Goal: Navigation & Orientation: Understand site structure

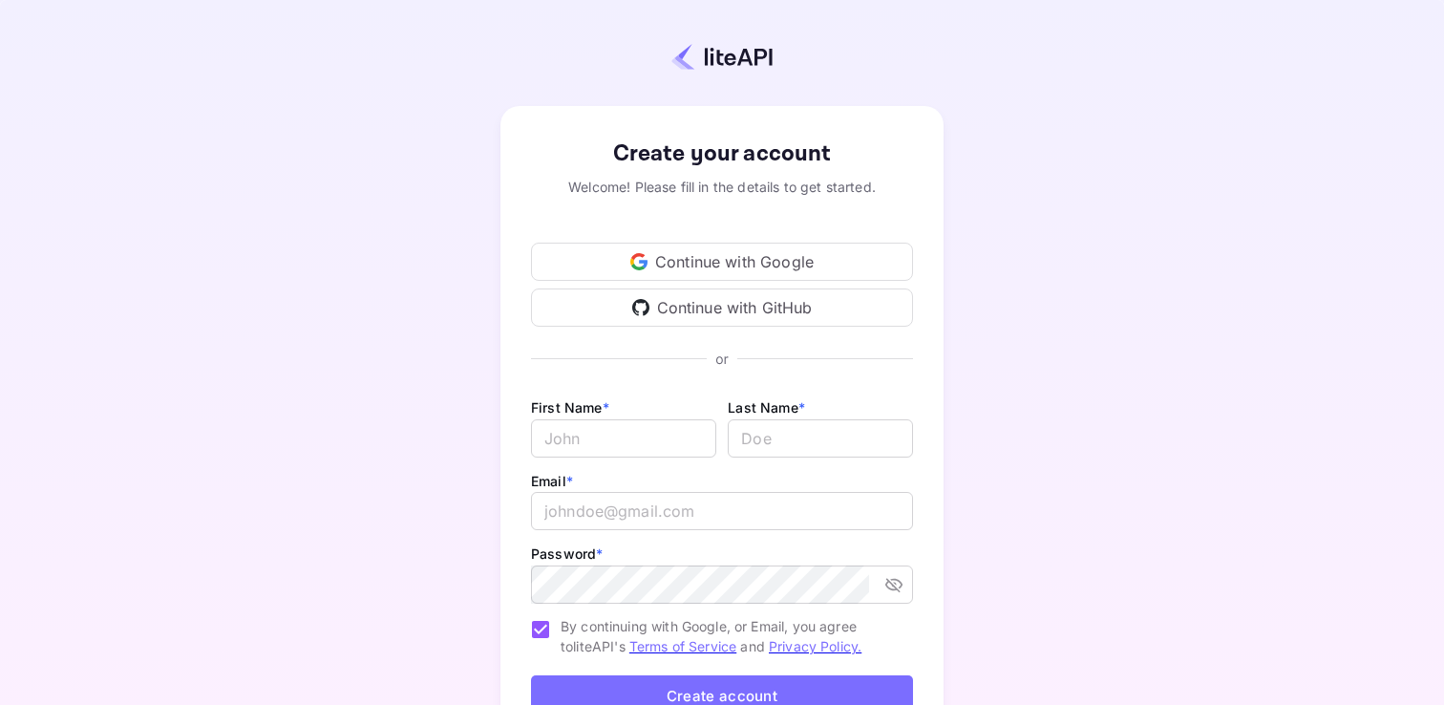
click at [675, 253] on div "Continue with Google" at bounding box center [722, 262] width 382 height 38
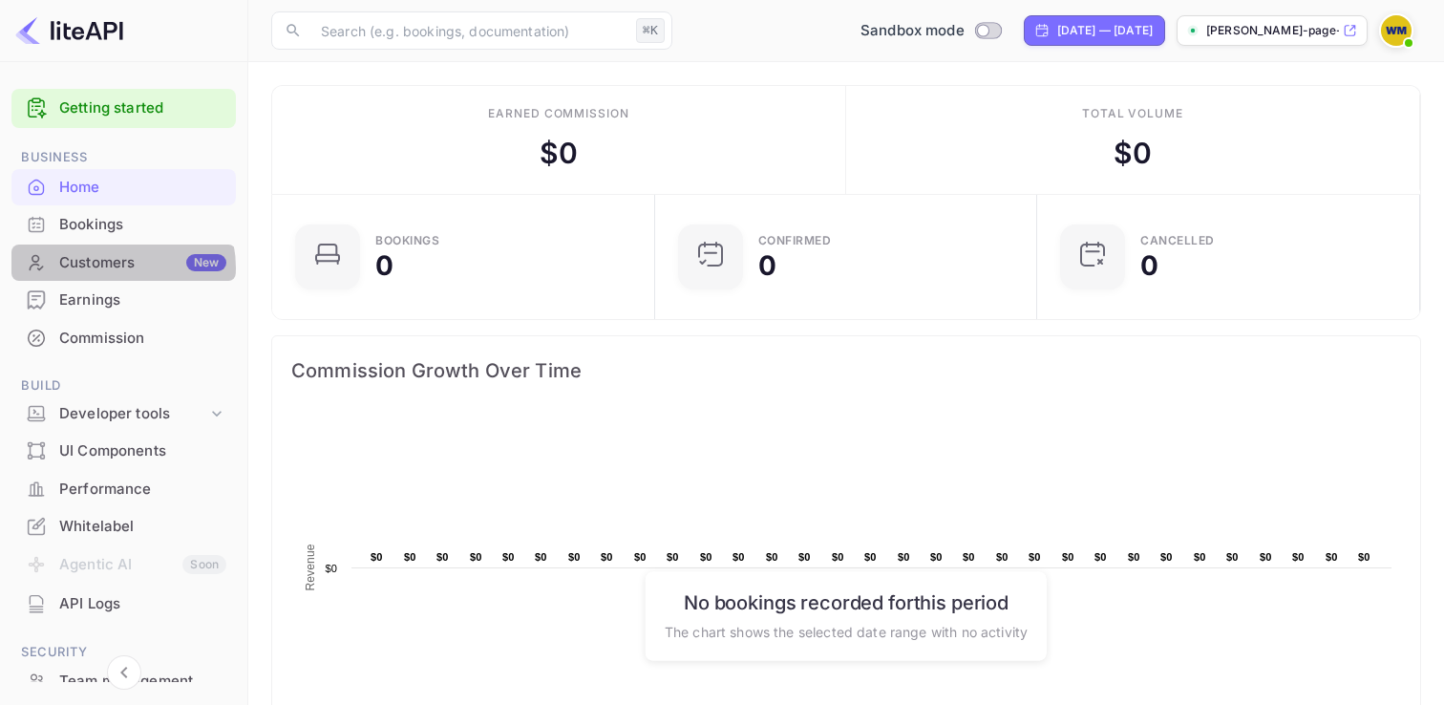
click at [113, 268] on div "Customers New" at bounding box center [142, 263] width 167 height 22
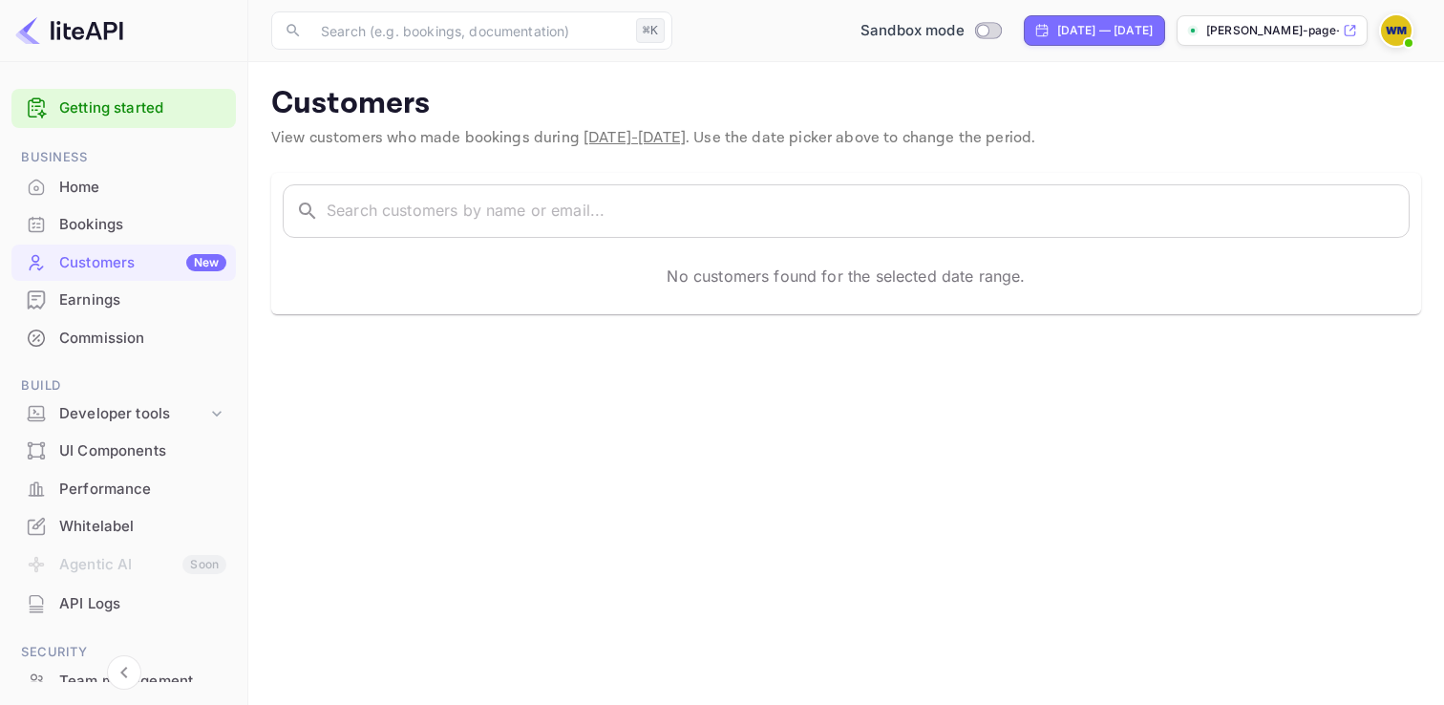
click at [68, 230] on div "Bookings" at bounding box center [142, 225] width 167 height 22
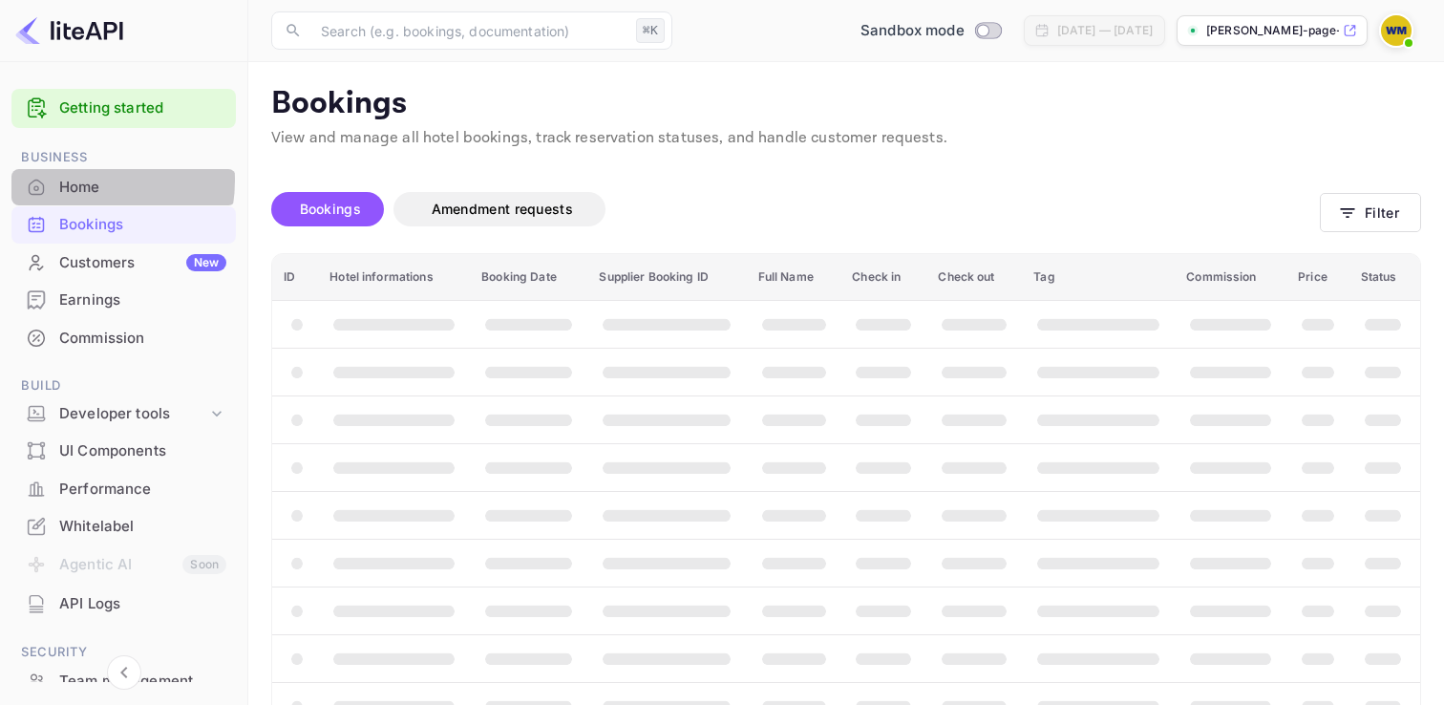
click at [75, 180] on div "Home" at bounding box center [142, 188] width 167 height 22
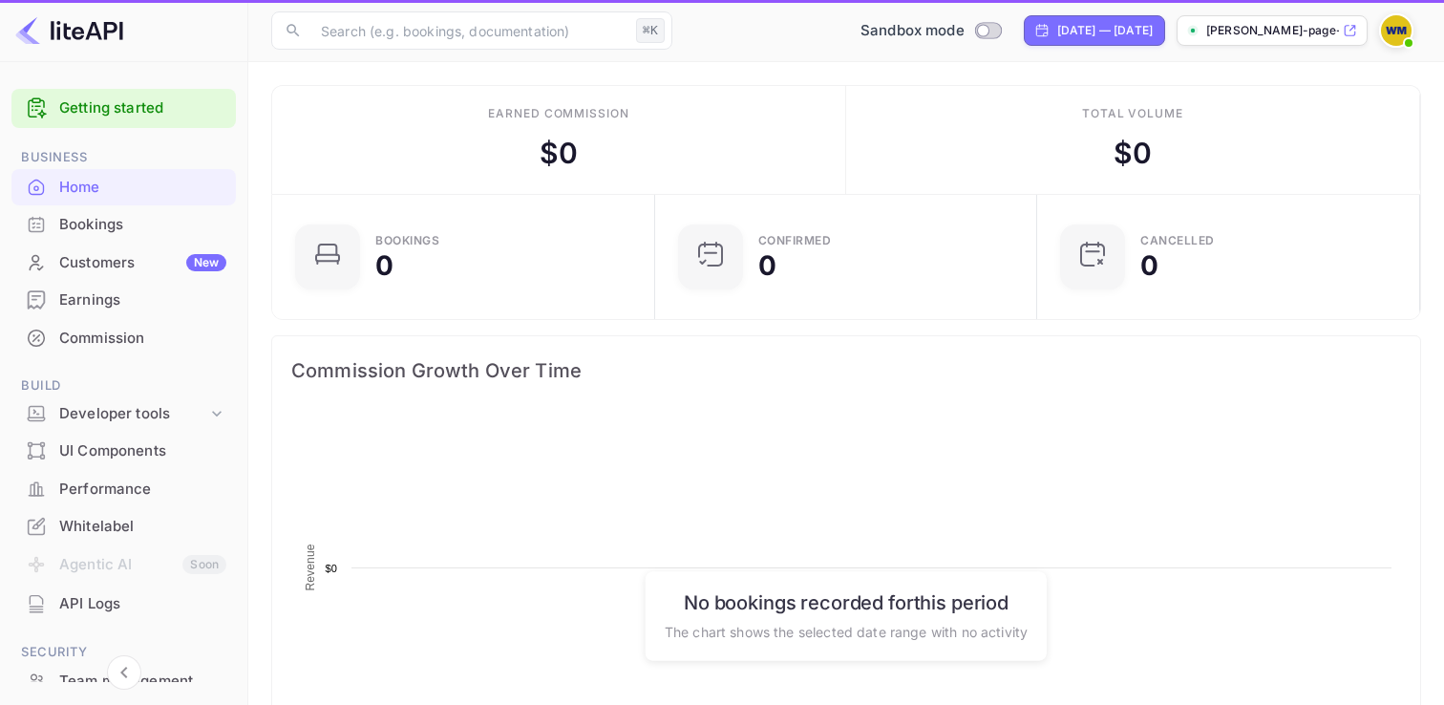
scroll to position [310, 371]
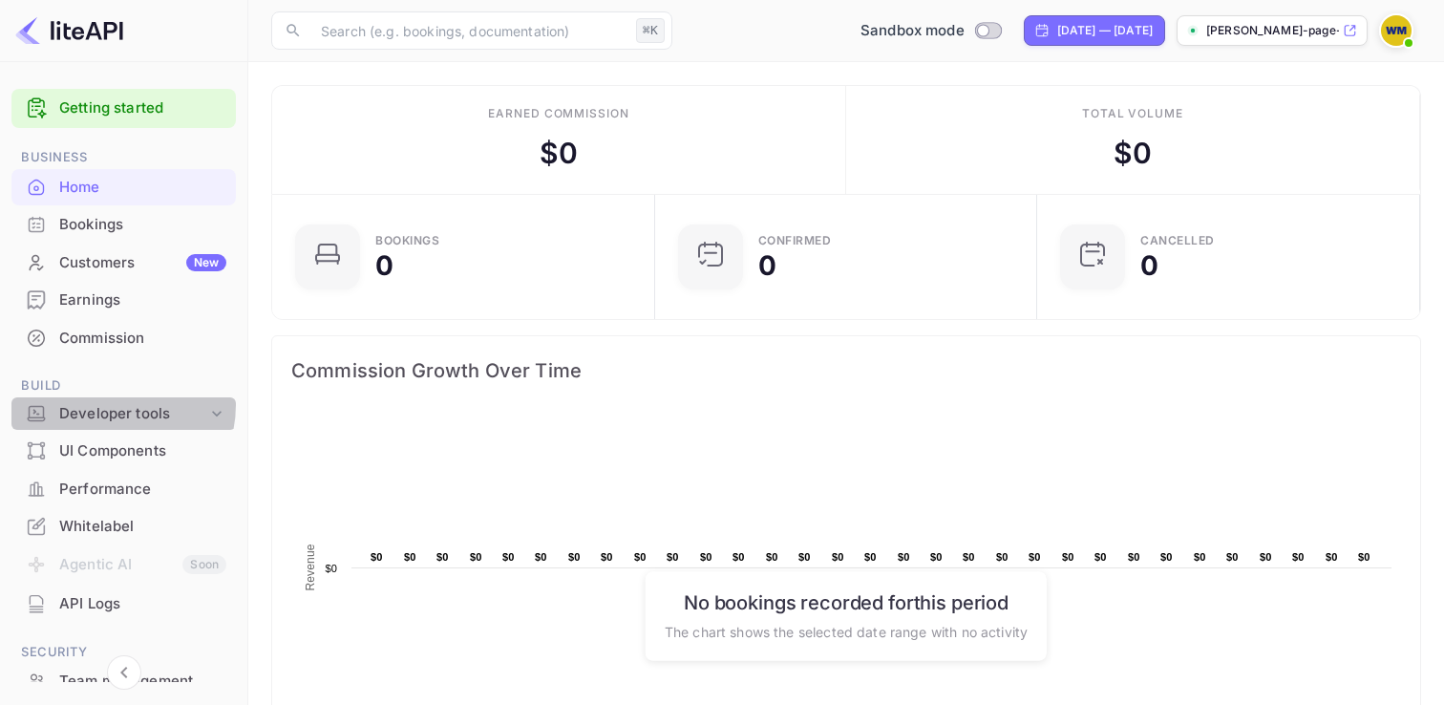
click at [105, 405] on div "Developer tools" at bounding box center [133, 414] width 148 height 22
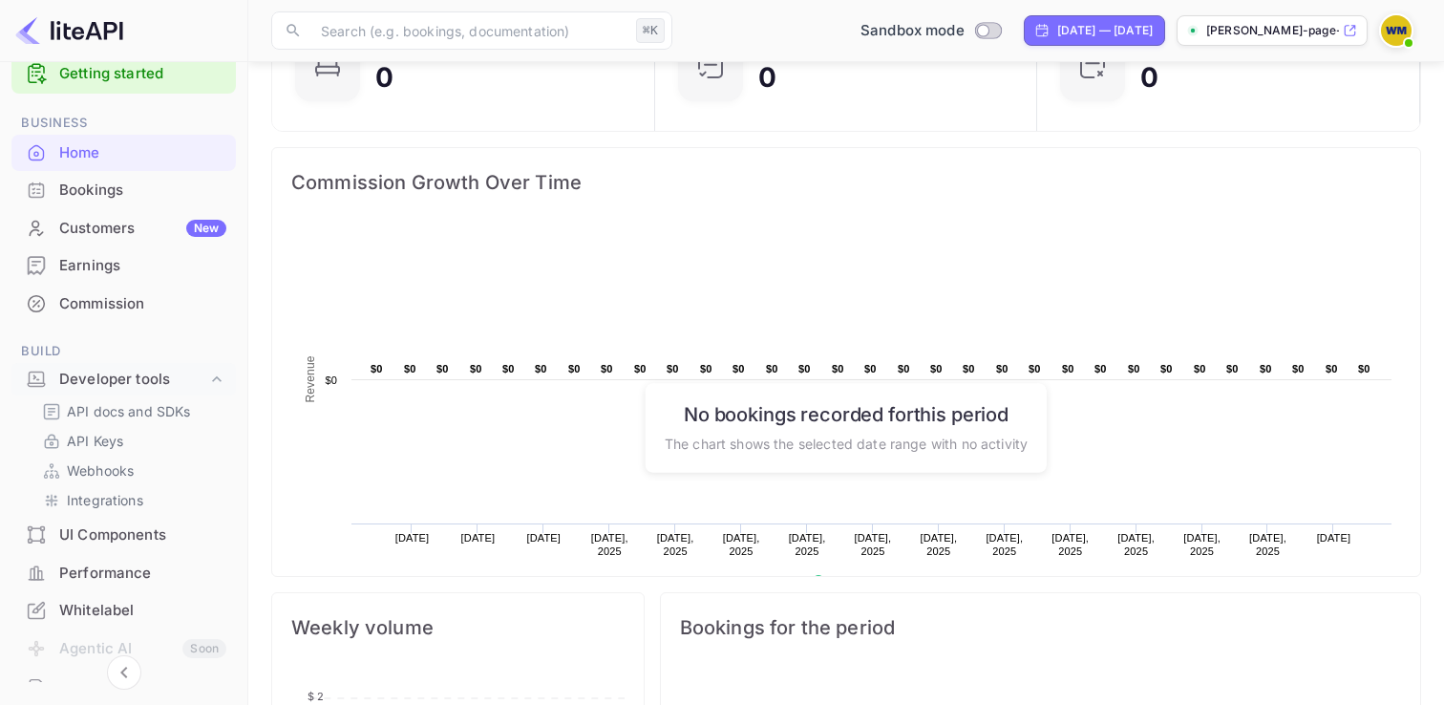
scroll to position [0, 0]
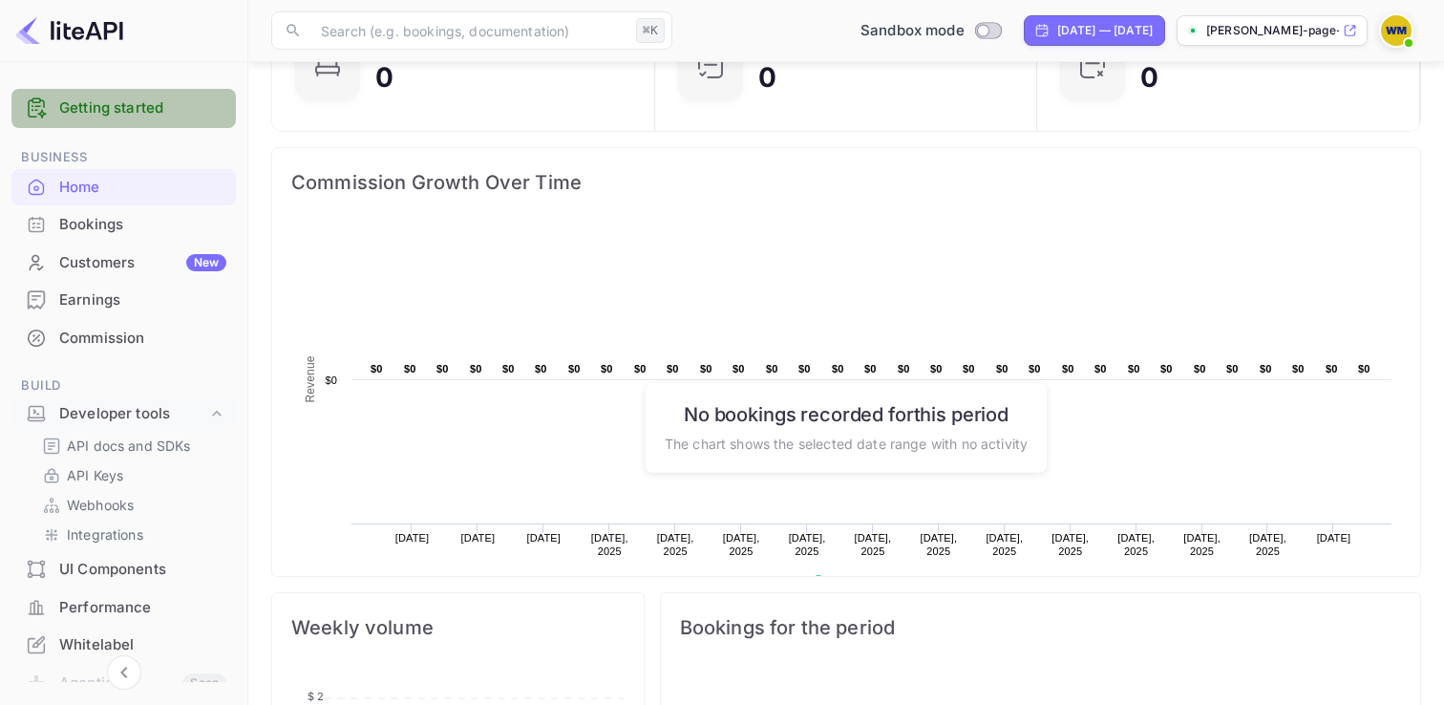
click at [193, 111] on link "Getting started" at bounding box center [142, 108] width 167 height 22
